Goal: Task Accomplishment & Management: Complete application form

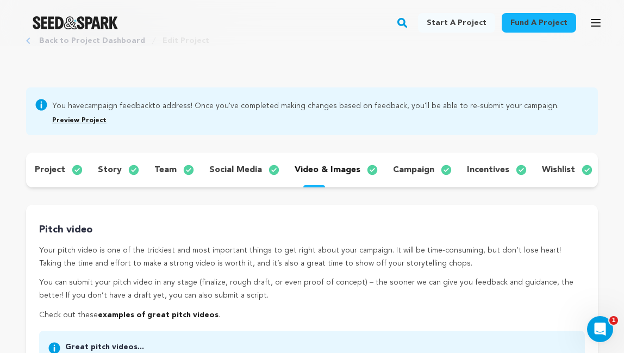
scroll to position [42, 0]
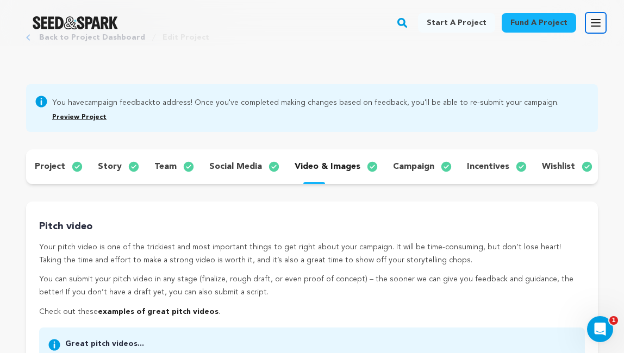
click at [600, 22] on icon "button" at bounding box center [595, 22] width 13 height 13
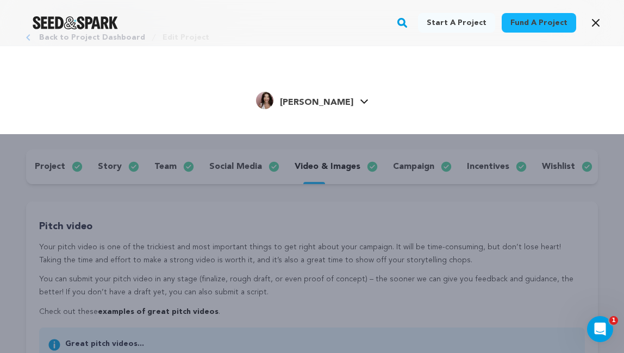
click at [360, 99] on icon at bounding box center [364, 101] width 9 height 5
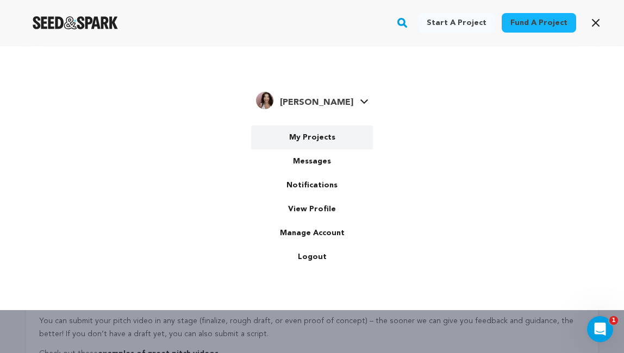
click at [317, 140] on link "My Projects" at bounding box center [312, 138] width 122 height 24
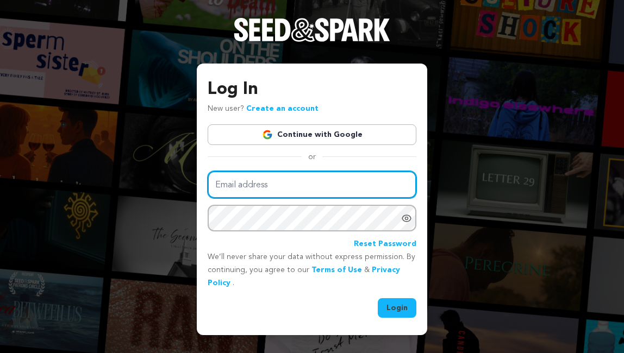
type input "oliviasowlpost@gmail.com"
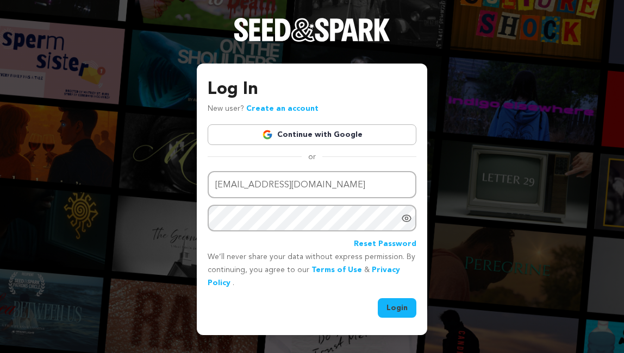
click at [397, 309] on button "Login" at bounding box center [397, 309] width 39 height 20
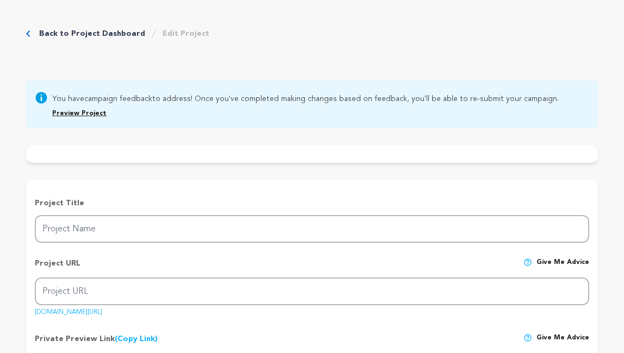
type input "It's Your Move"
type input "its-your-move"
type input "Two best friends are forced to accept the end of their relationship, while simu…"
type textarea "[PERSON_NAME] and [PERSON_NAME] have been codependent best friends since childh…"
type textarea "It’s Your Move is a film that explores friendship and learning to put yourself …"
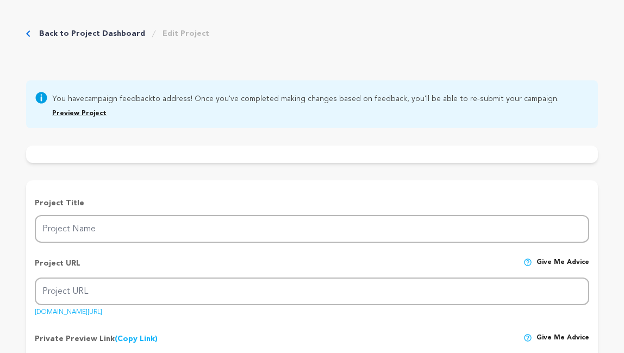
radio input "true"
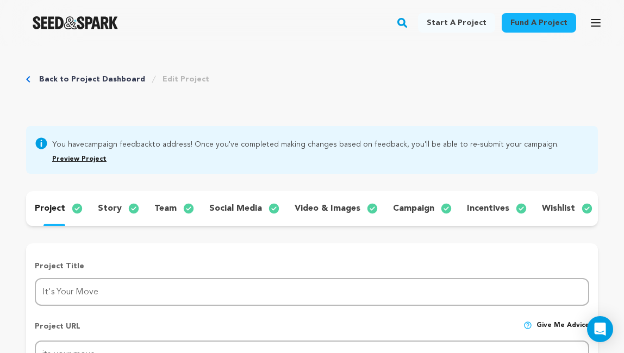
click at [330, 209] on p "video & images" at bounding box center [328, 208] width 66 height 13
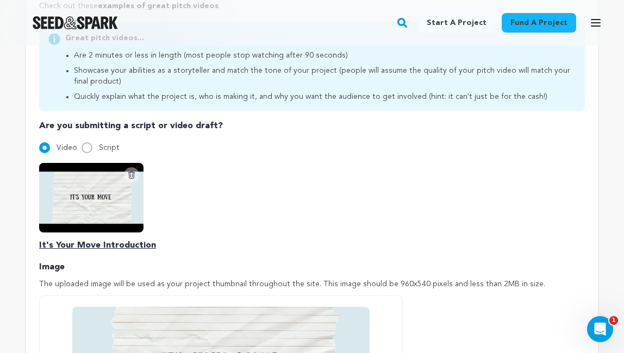
scroll to position [349, 0]
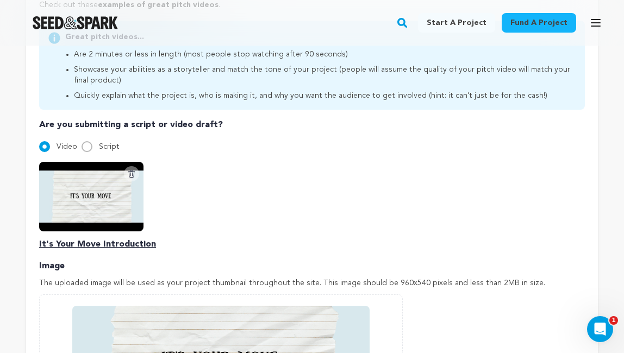
click at [131, 172] on icon at bounding box center [131, 174] width 9 height 9
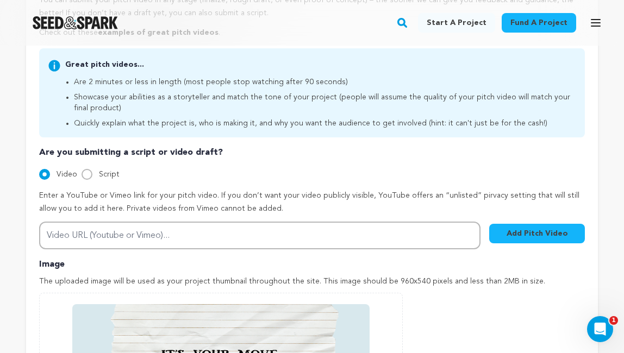
scroll to position [324, 0]
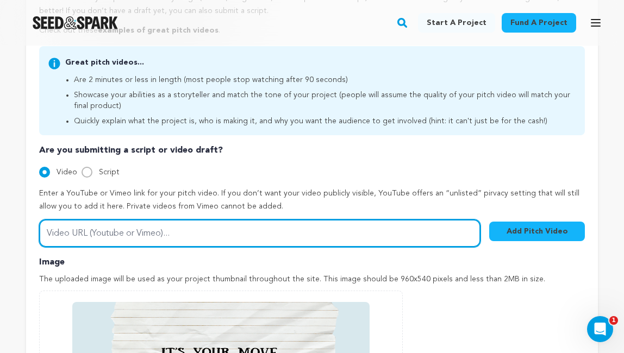
click at [210, 235] on input "Video URL (Youtube or Vimeo)..." at bounding box center [260, 234] width 442 height 28
paste input "https://youtu.be/opEuD6Dx8bI"
type input "https://youtu.be/opEuD6Dx8bI"
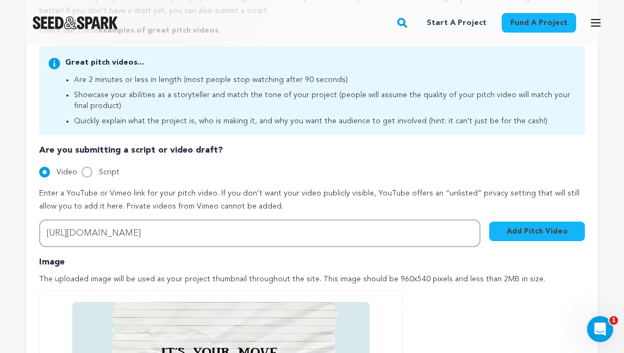
click at [516, 225] on button "Add Pitch Video" at bounding box center [537, 232] width 96 height 20
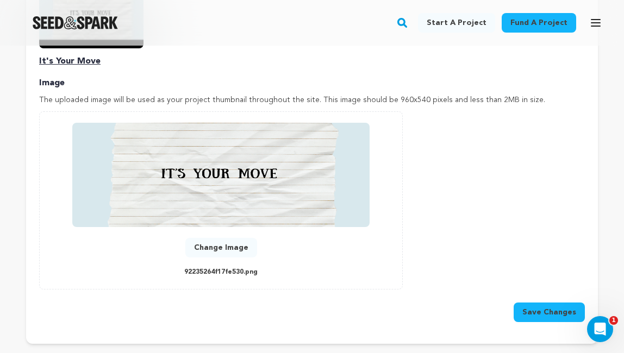
scroll to position [535, 0]
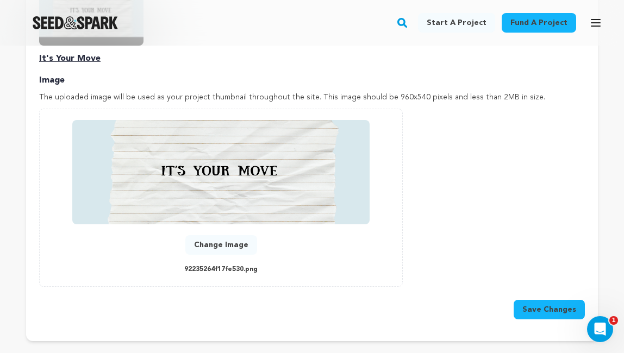
click at [542, 310] on button "Save Changes" at bounding box center [549, 310] width 71 height 20
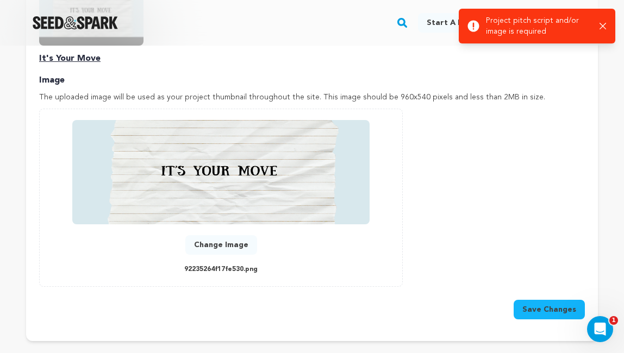
click at [601, 26] on icon "button" at bounding box center [603, 26] width 7 height 7
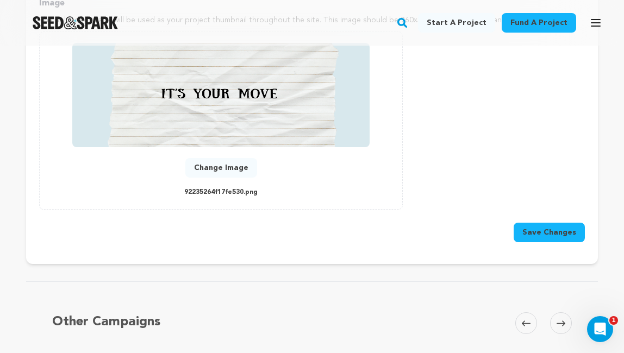
scroll to position [641, 0]
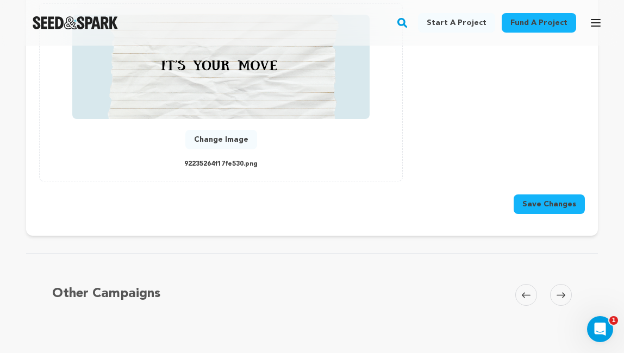
click at [549, 200] on button "Save Changes" at bounding box center [549, 205] width 71 height 20
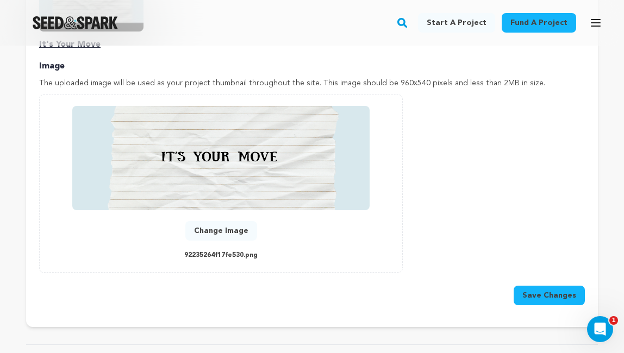
scroll to position [570, 0]
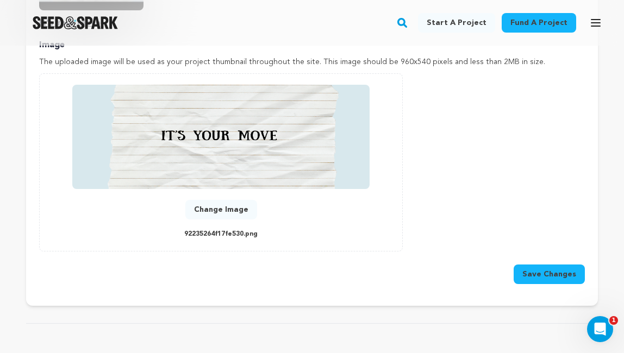
click at [228, 208] on button "Change Image" at bounding box center [221, 210] width 72 height 20
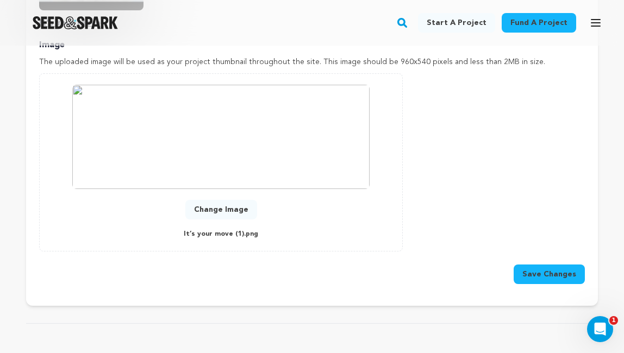
click at [544, 277] on button "Save Changes" at bounding box center [549, 275] width 71 height 20
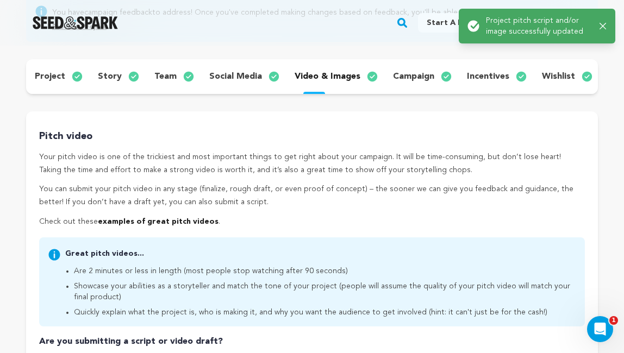
scroll to position [0, 0]
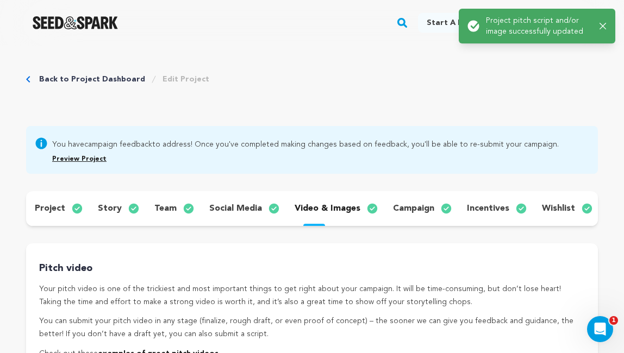
click at [423, 210] on p "campaign" at bounding box center [413, 208] width 41 height 13
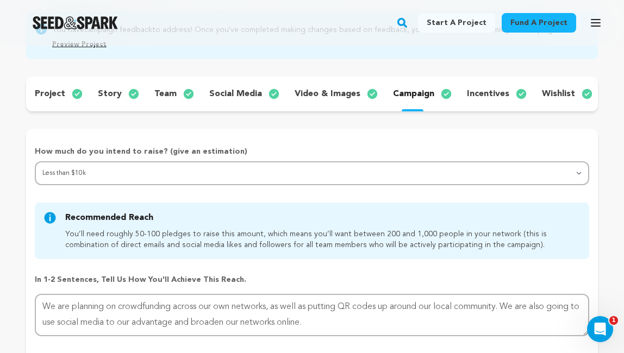
scroll to position [115, 0]
click at [480, 95] on p "incentives" at bounding box center [488, 93] width 42 height 13
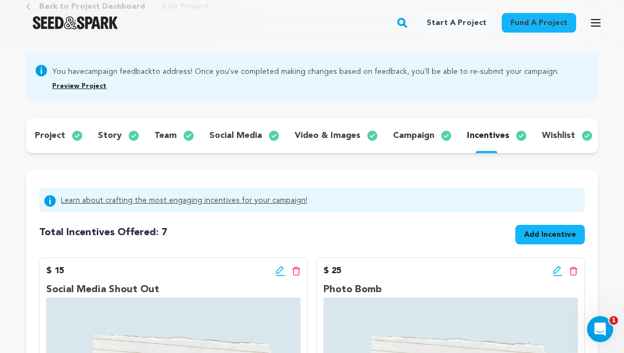
scroll to position [72, 0]
click at [110, 136] on p "story" at bounding box center [110, 136] width 24 height 13
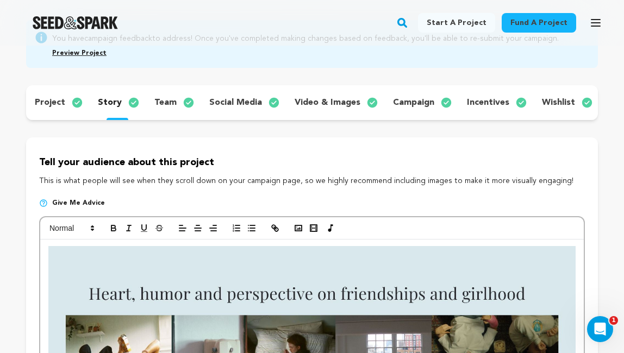
scroll to position [96, 0]
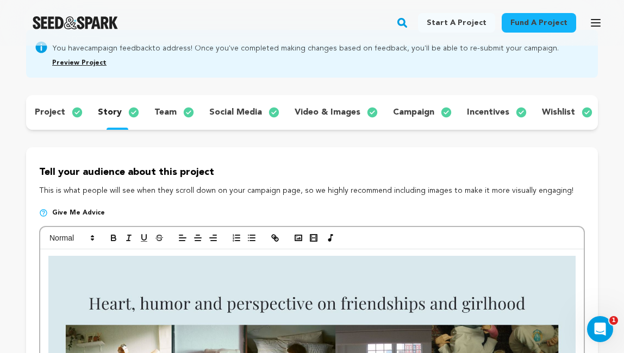
click at [65, 111] on div "project" at bounding box center [57, 112] width 63 height 17
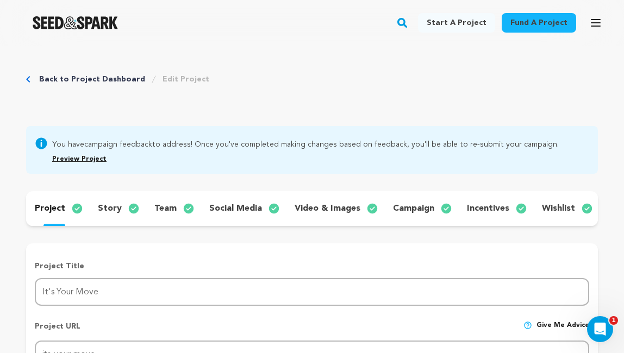
click at [170, 208] on p "team" at bounding box center [165, 208] width 22 height 13
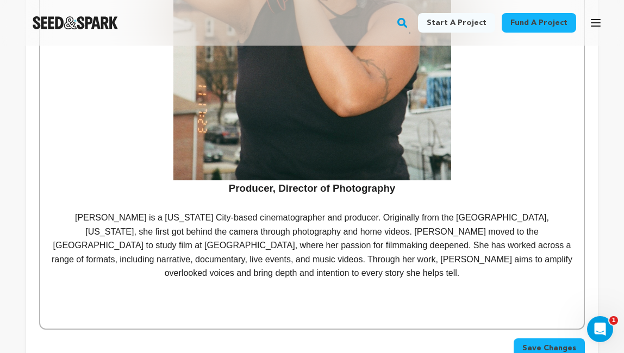
scroll to position [1740, 0]
